Goal: Task Accomplishment & Management: Use online tool/utility

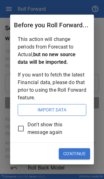
click at [57, 111] on button "Import Data" at bounding box center [52, 110] width 69 height 12
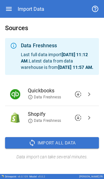
click at [62, 147] on span "Import All Data" at bounding box center [57, 143] width 38 height 8
